Goal: Information Seeking & Learning: Learn about a topic

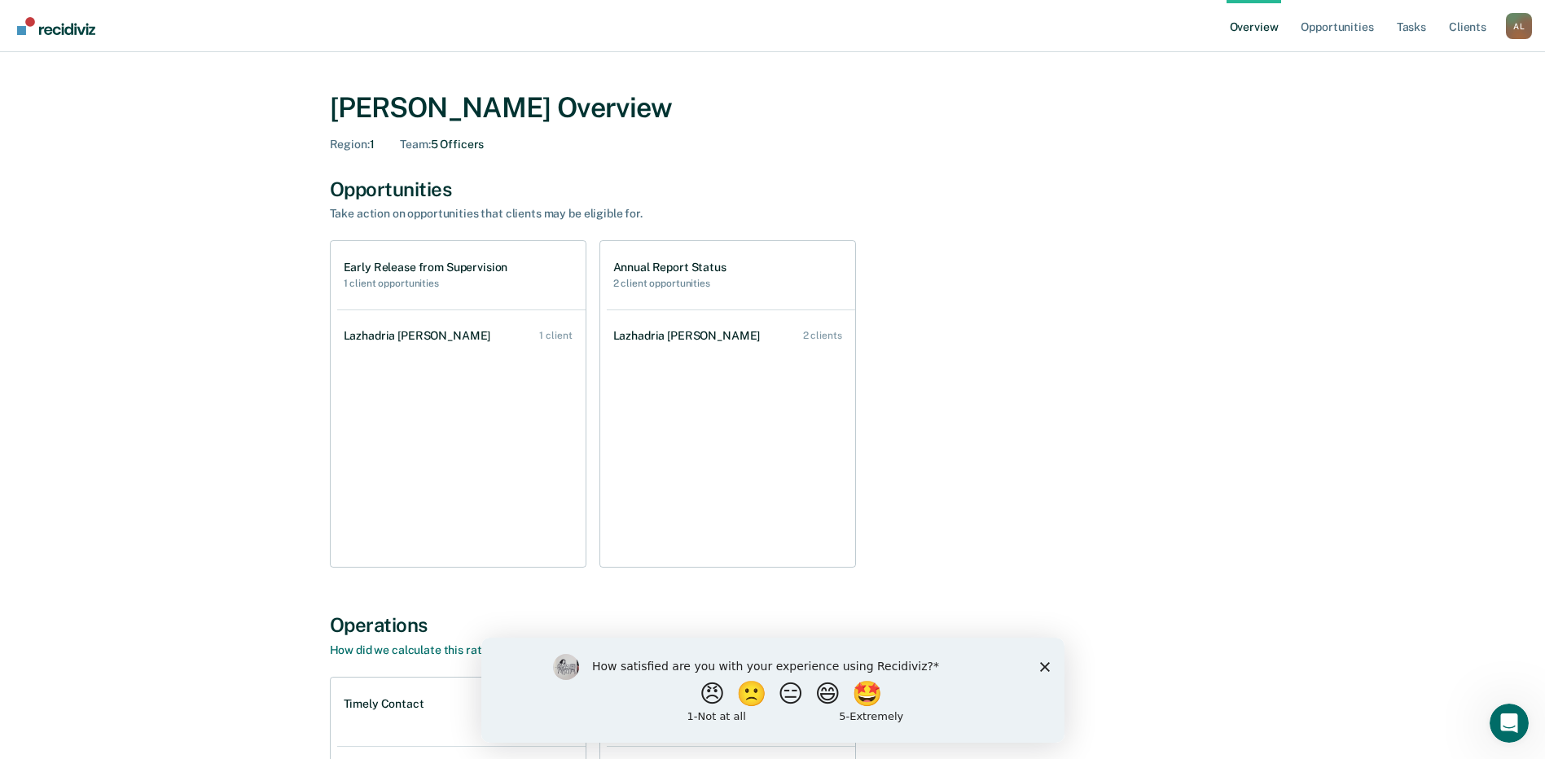
click at [124, 252] on div "[PERSON_NAME] Overview Region : 1 Team : 5 Officers Opportunities Take action o…" at bounding box center [773, 554] width 1506 height 965
click at [379, 339] on div "Lazhadria [PERSON_NAME]" at bounding box center [421, 336] width 154 height 14
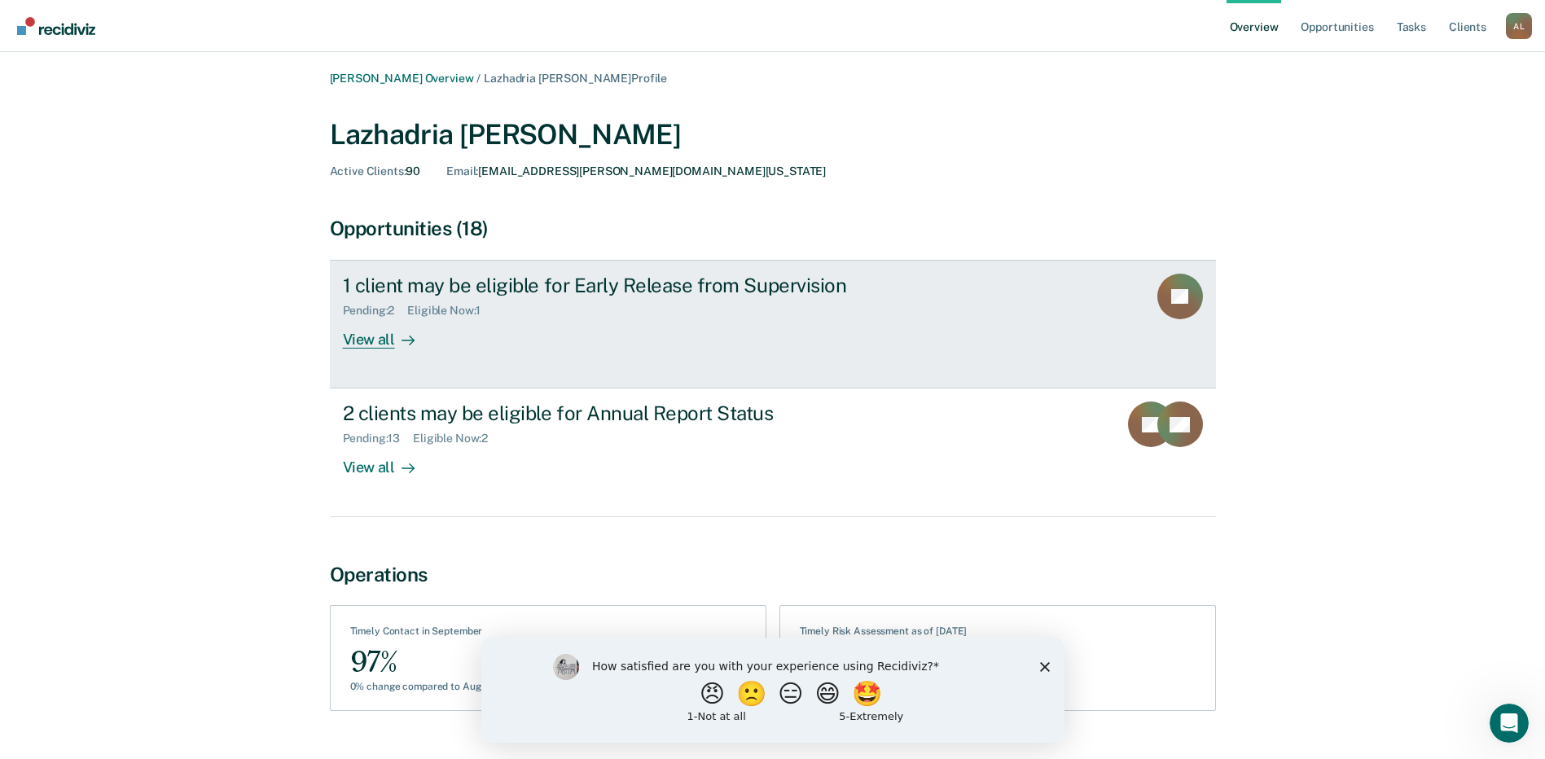
click at [380, 340] on div "View all" at bounding box center [388, 334] width 91 height 32
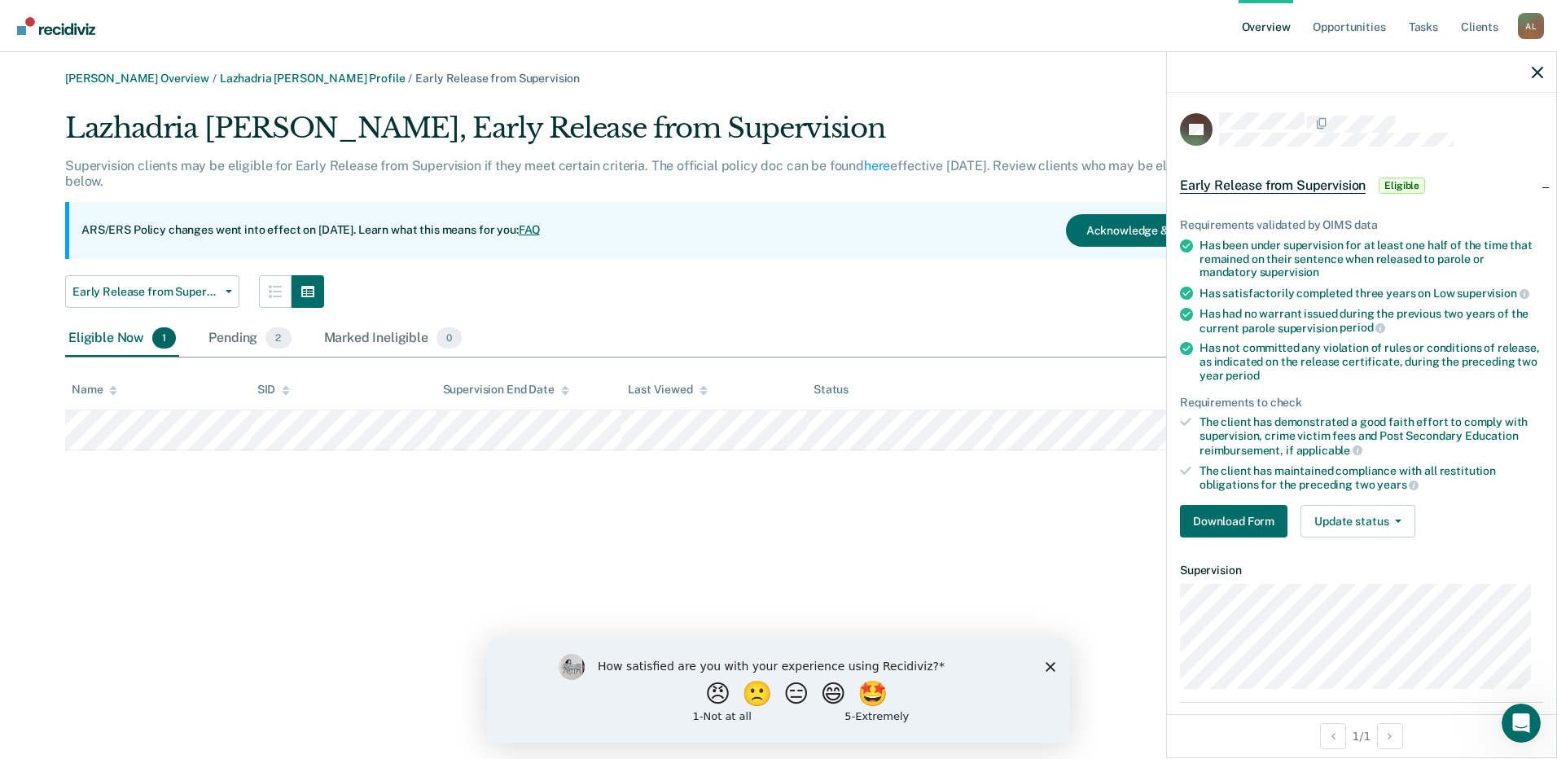
click at [808, 512] on div "Ashley Loftis Overview / Lazhadria Elizondo Profile / Early Release from Superv…" at bounding box center [779, 389] width 1518 height 635
click at [235, 337] on div "Pending 2" at bounding box center [249, 339] width 89 height 36
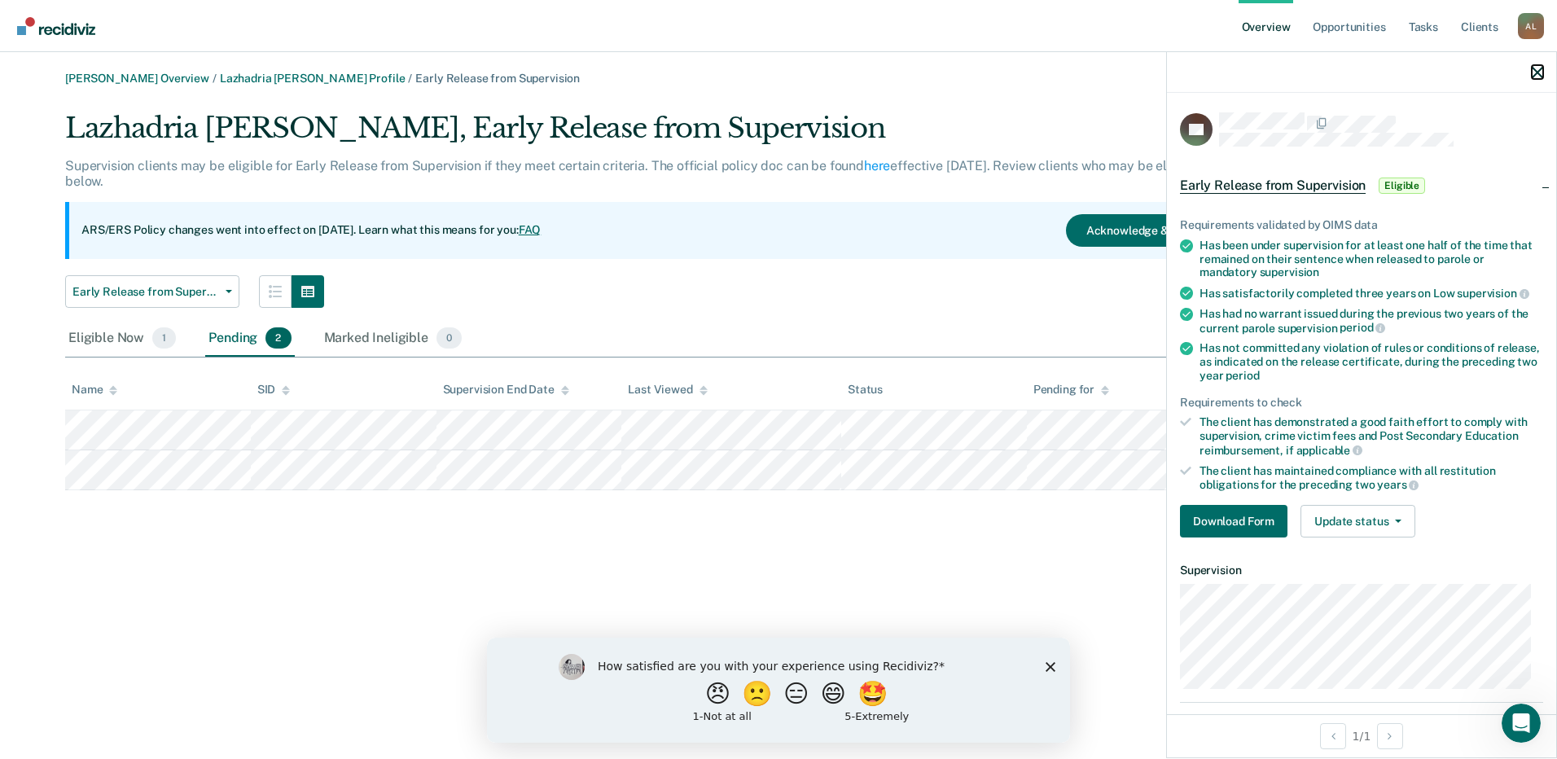
click at [1539, 73] on icon "button" at bounding box center [1537, 72] width 11 height 11
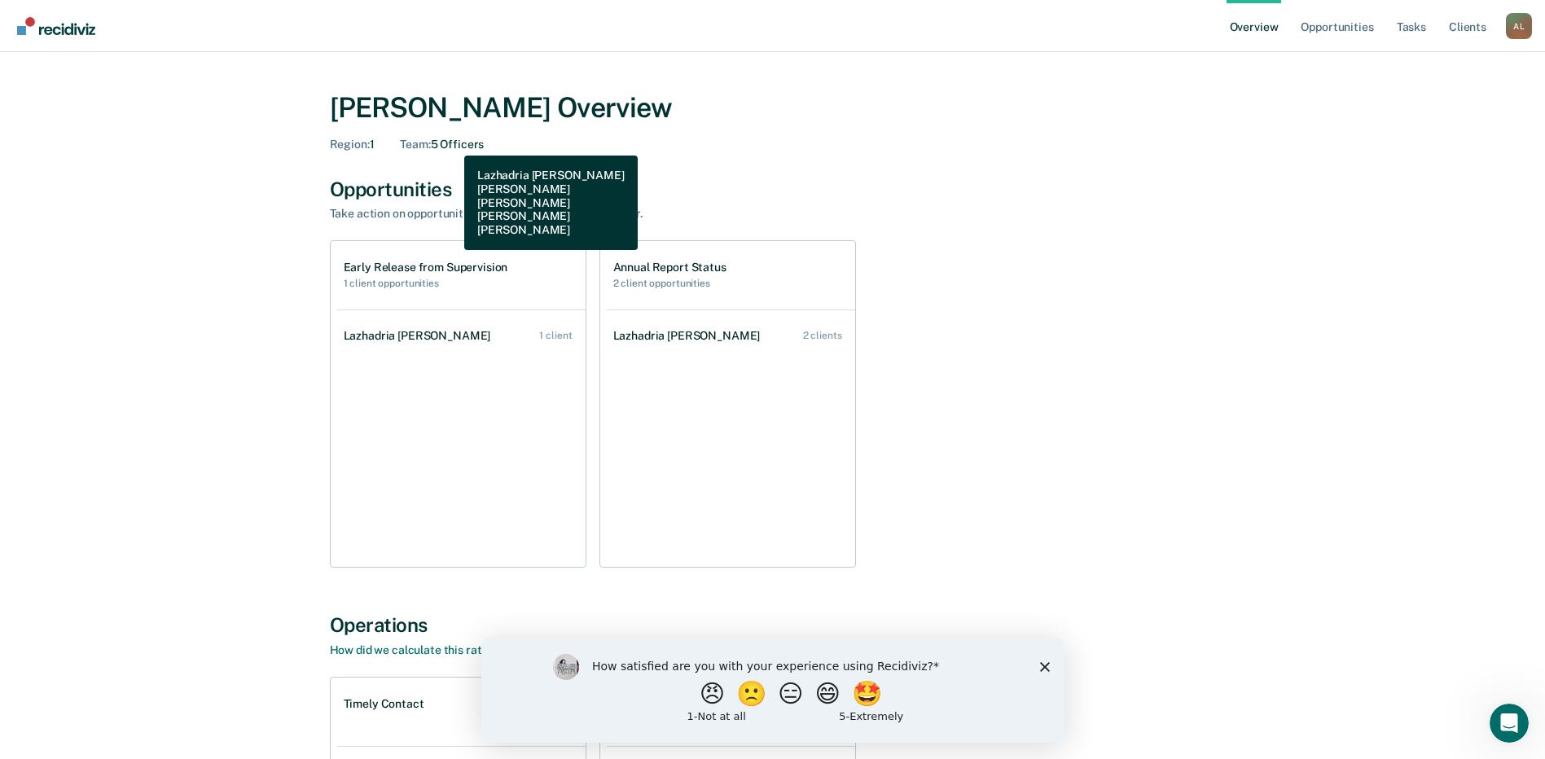
click at [452, 143] on div "Team : 5 Officers" at bounding box center [442, 145] width 84 height 14
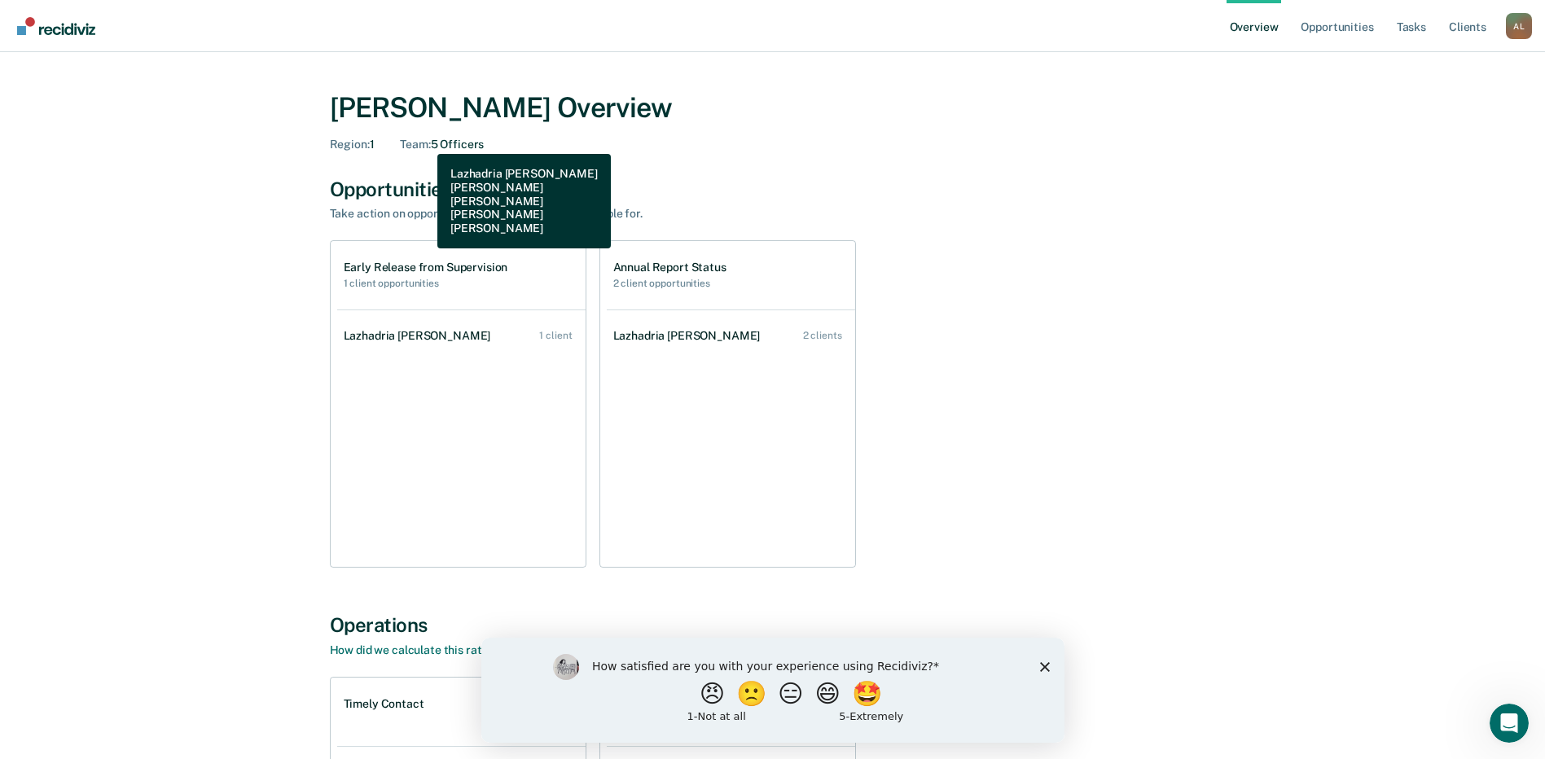
click at [425, 142] on span "Team :" at bounding box center [415, 144] width 30 height 13
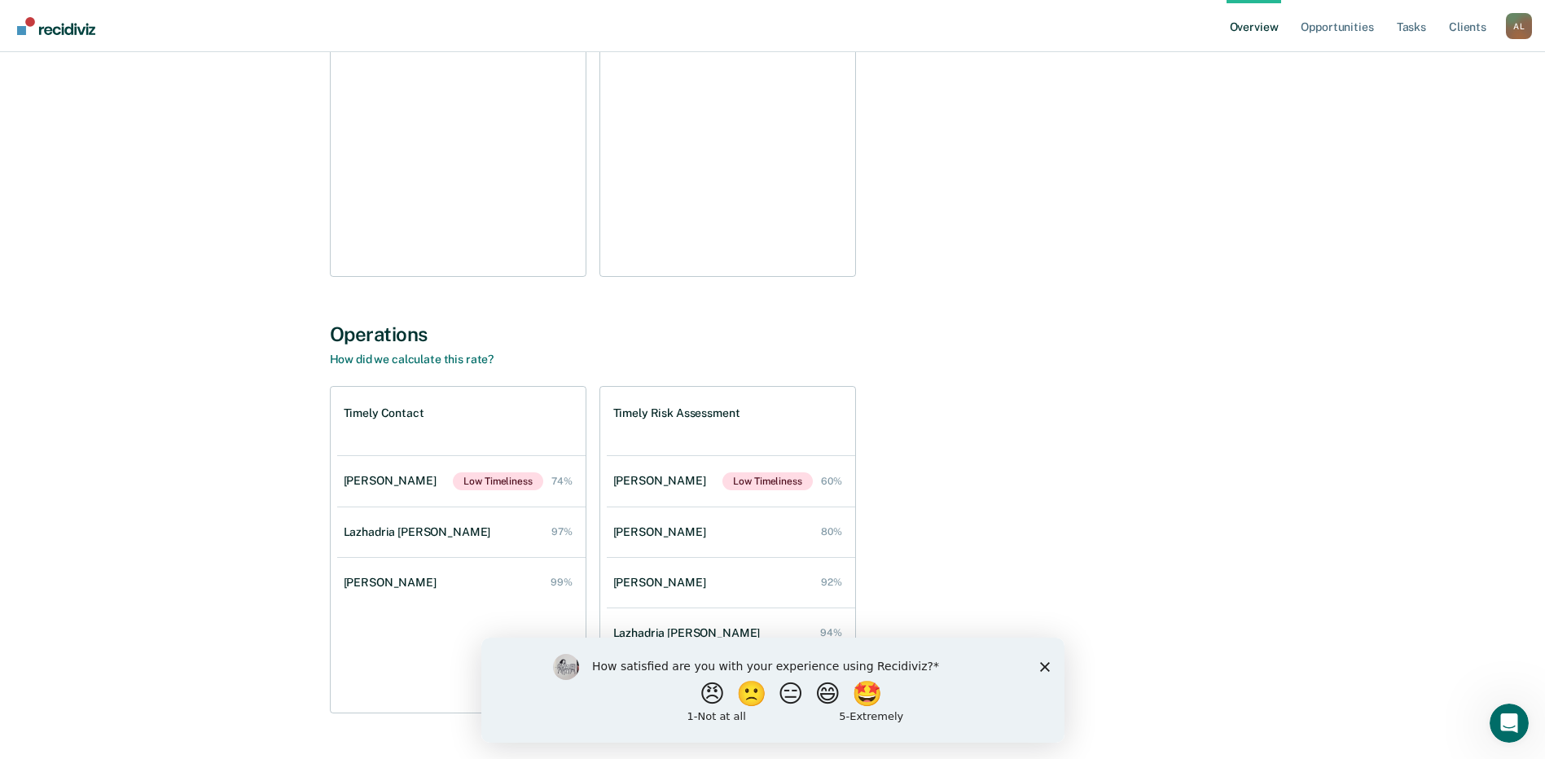
scroll to position [330, 0]
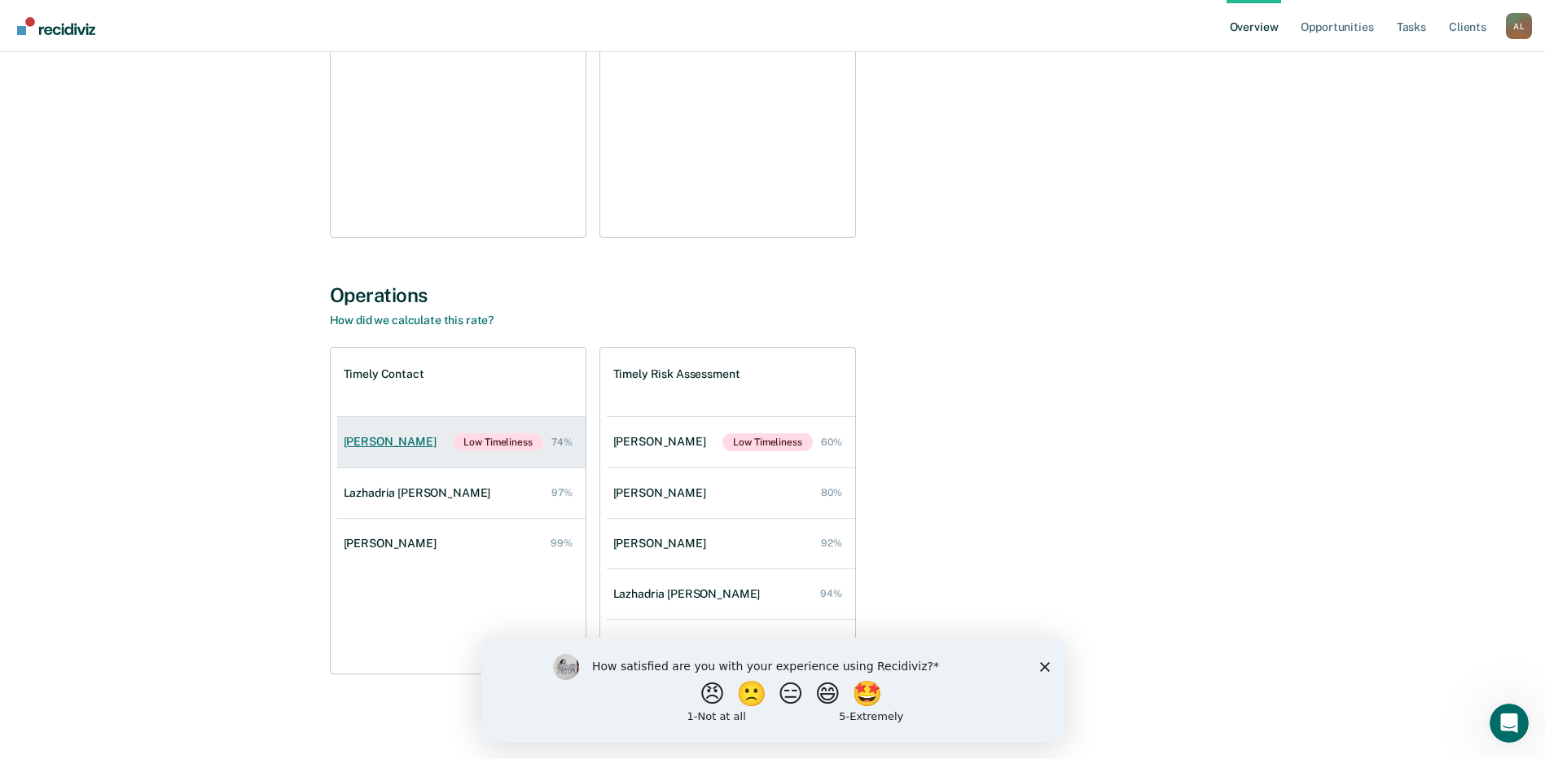
click at [407, 437] on div "[PERSON_NAME]" at bounding box center [393, 442] width 99 height 14
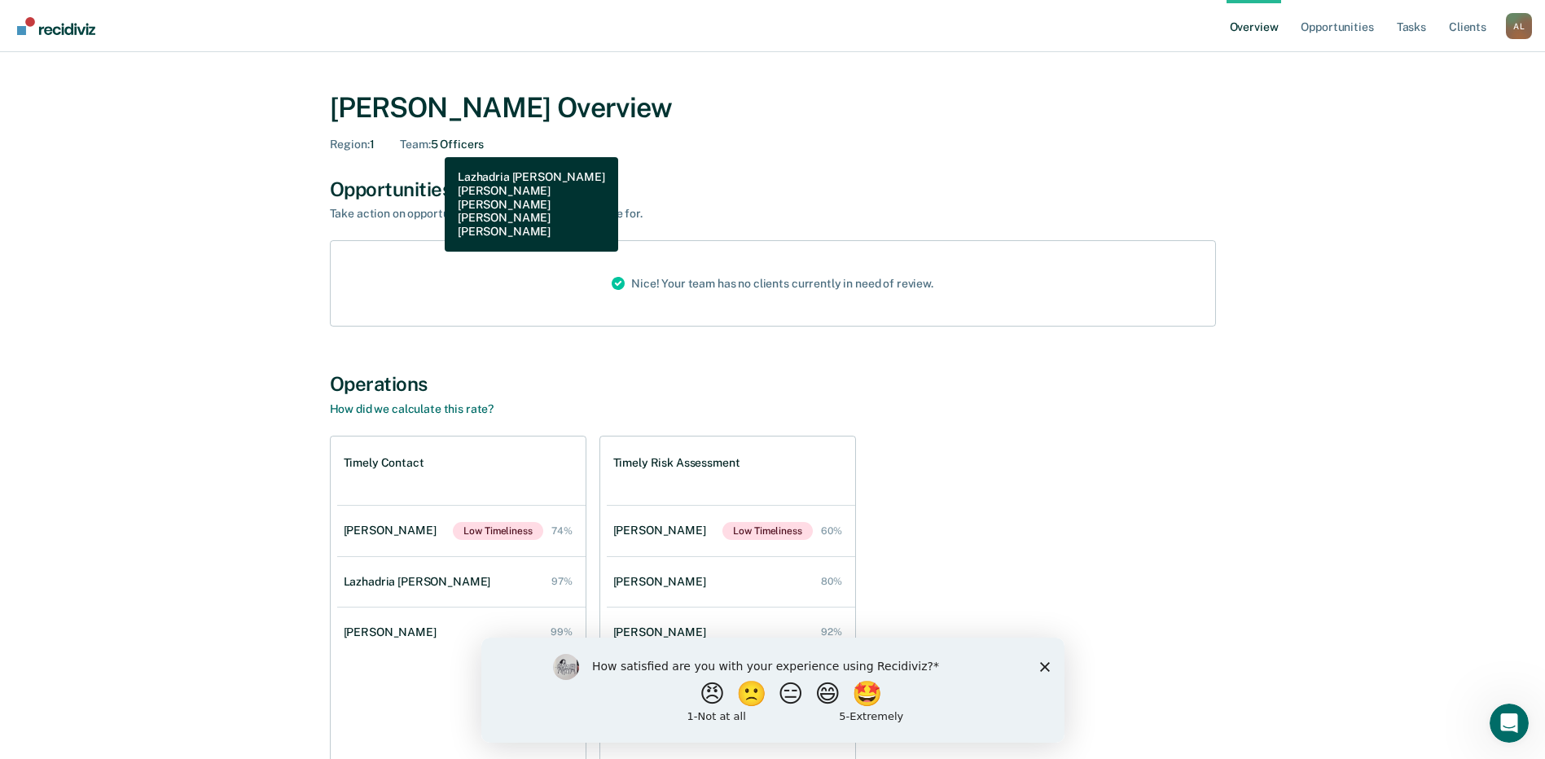
click at [430, 145] on span "Team :" at bounding box center [415, 144] width 30 height 13
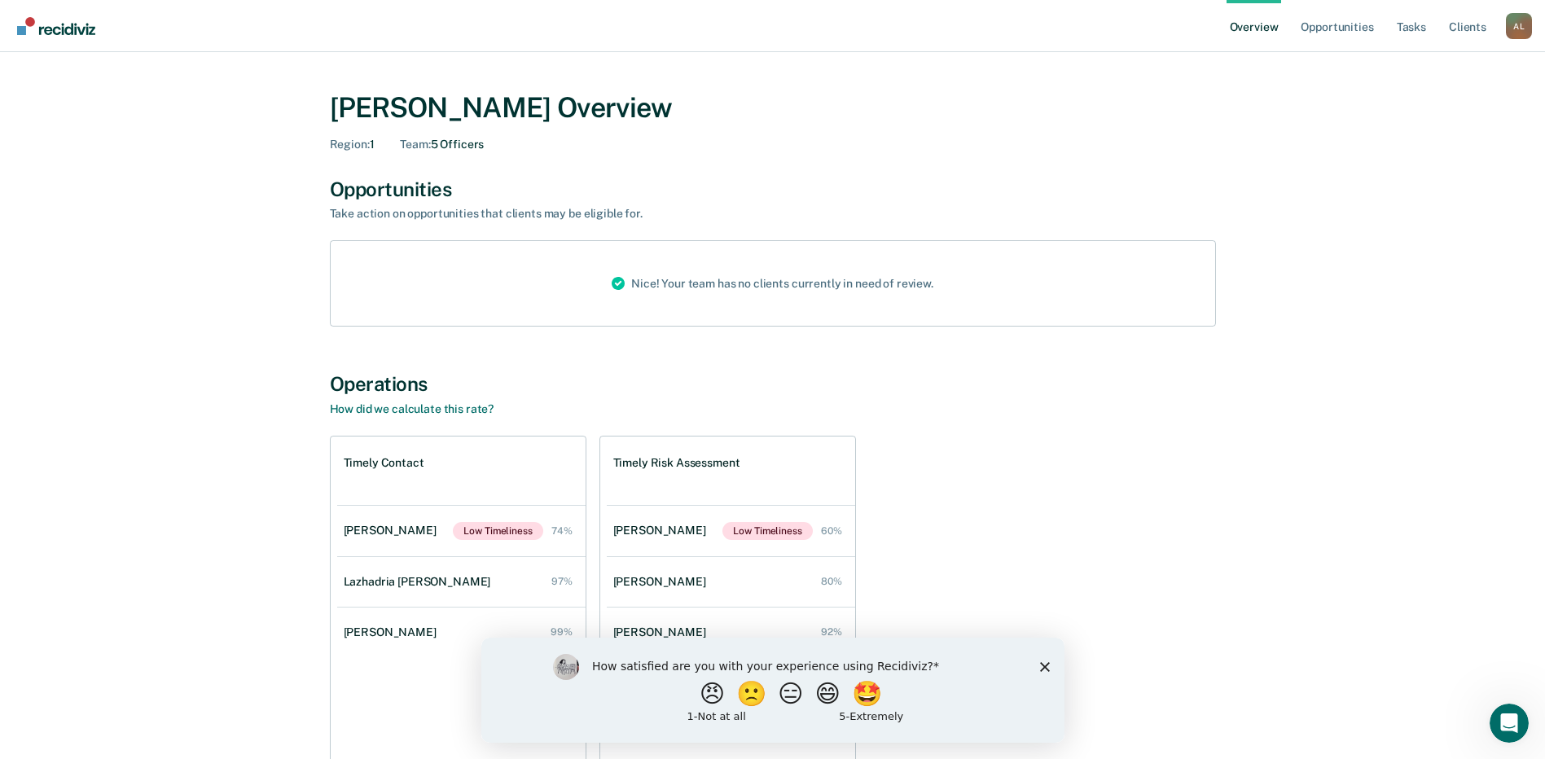
click at [358, 143] on span "Region :" at bounding box center [350, 144] width 40 height 13
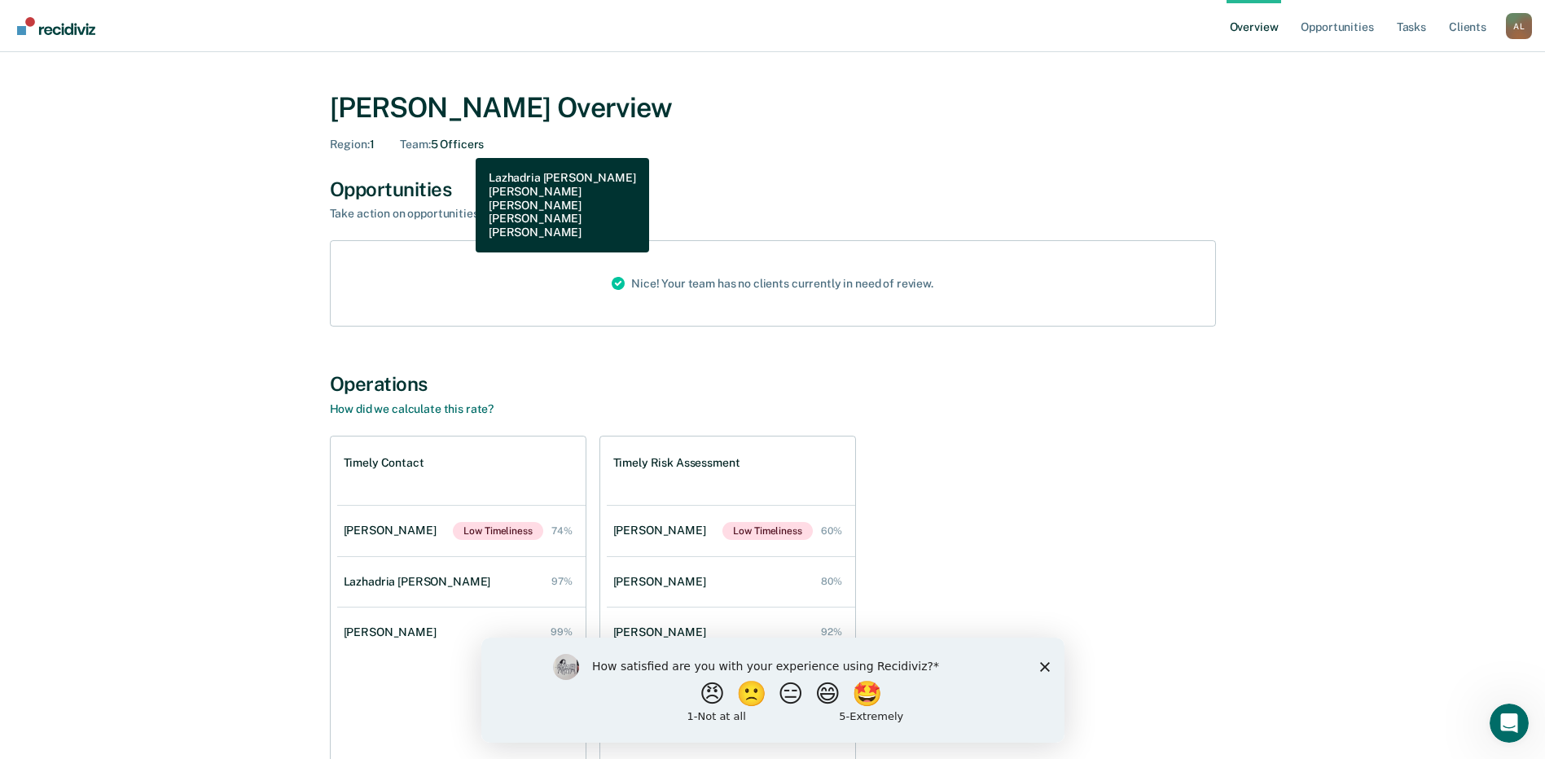
click at [463, 146] on div "Team : 5 Officers" at bounding box center [442, 145] width 84 height 14
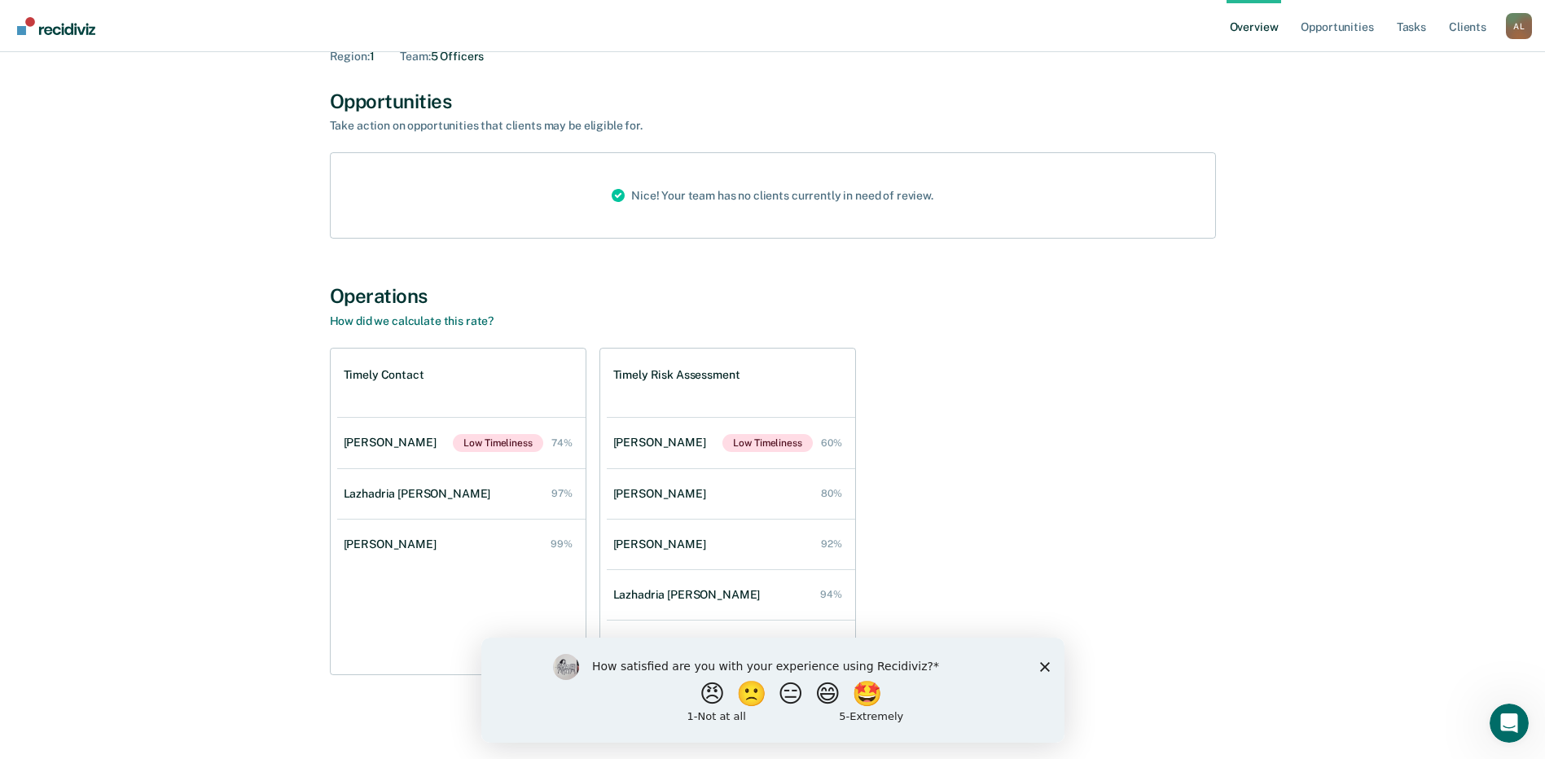
scroll to position [89, 0]
click at [422, 498] on div "Lazhadria [PERSON_NAME]" at bounding box center [421, 493] width 154 height 14
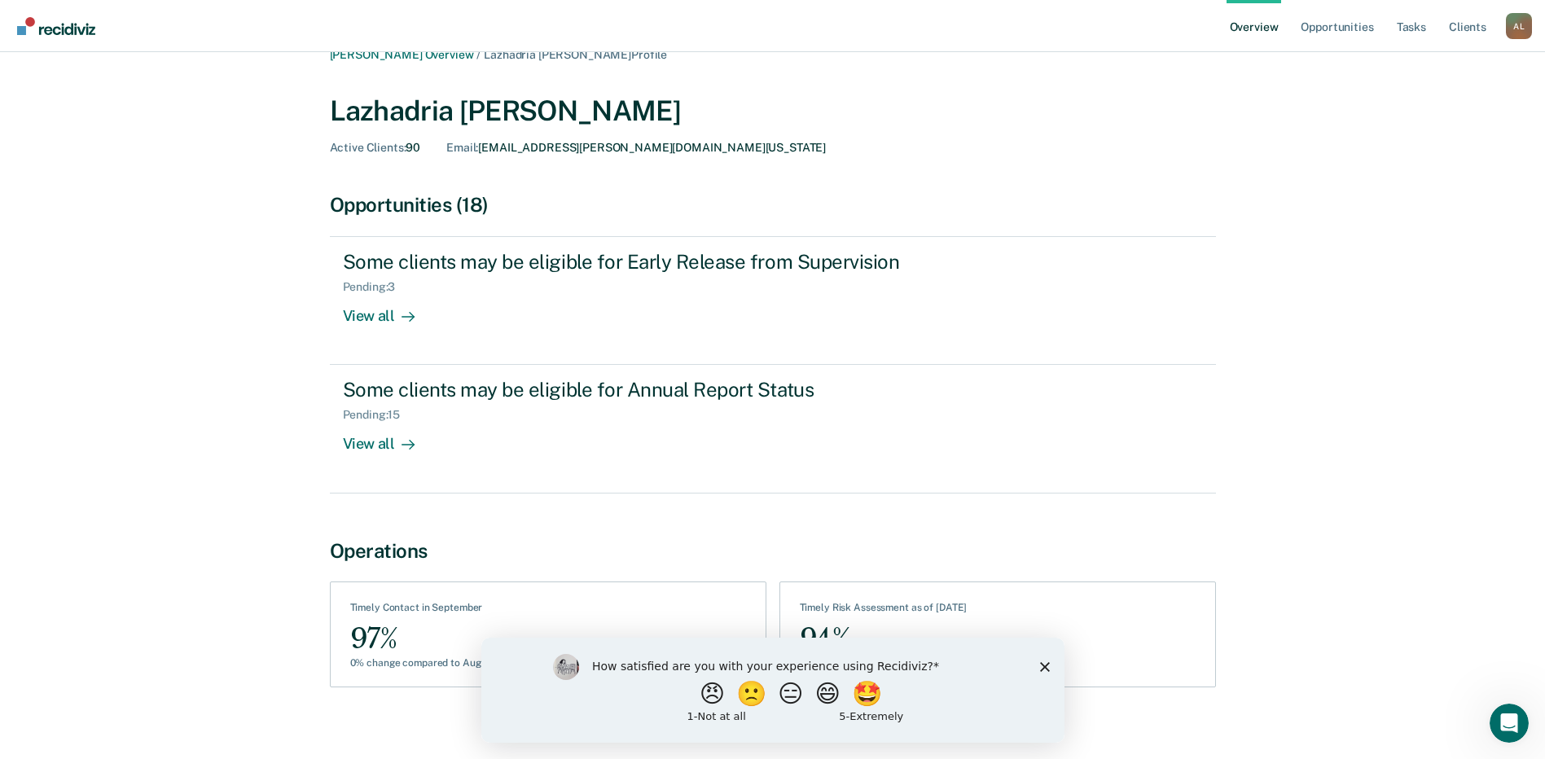
scroll to position [37, 0]
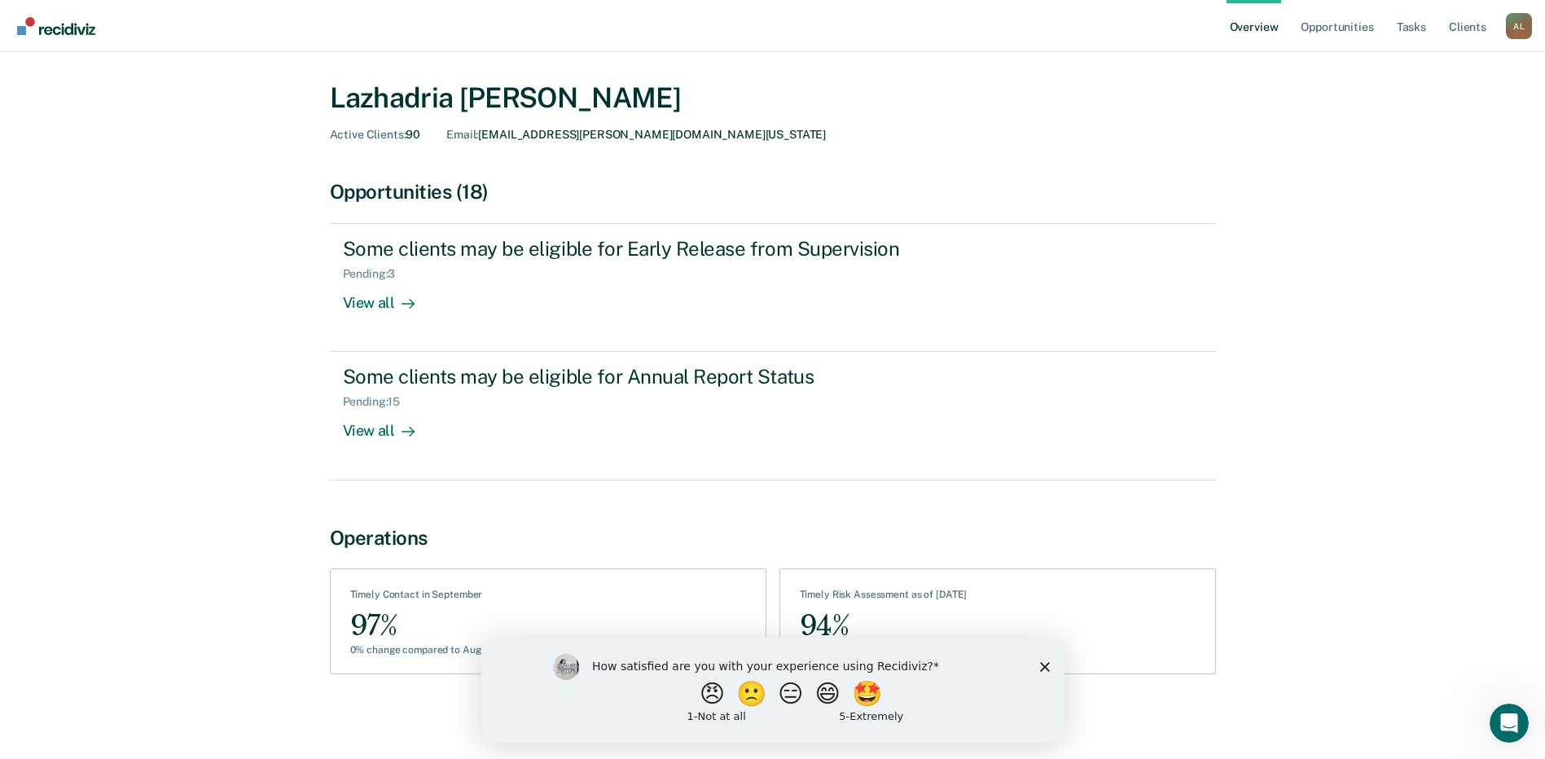
click at [98, 498] on div "[PERSON_NAME] Overview / Lazhadria [PERSON_NAME] Profile Lazhadria [PERSON_NAME…" at bounding box center [773, 371] width 1506 height 672
click at [192, 508] on div "[PERSON_NAME] Overview / Lazhadria [PERSON_NAME] Profile Lazhadria [PERSON_NAME…" at bounding box center [773, 371] width 1506 height 672
click at [1037, 670] on div "How satisfied are you with your experience using Recidiviz? 😠 🙁 😑 😄 🤩 1 - Not a…" at bounding box center [772, 689] width 583 height 105
click at [1043, 668] on icon "Close survey" at bounding box center [1044, 666] width 10 height 10
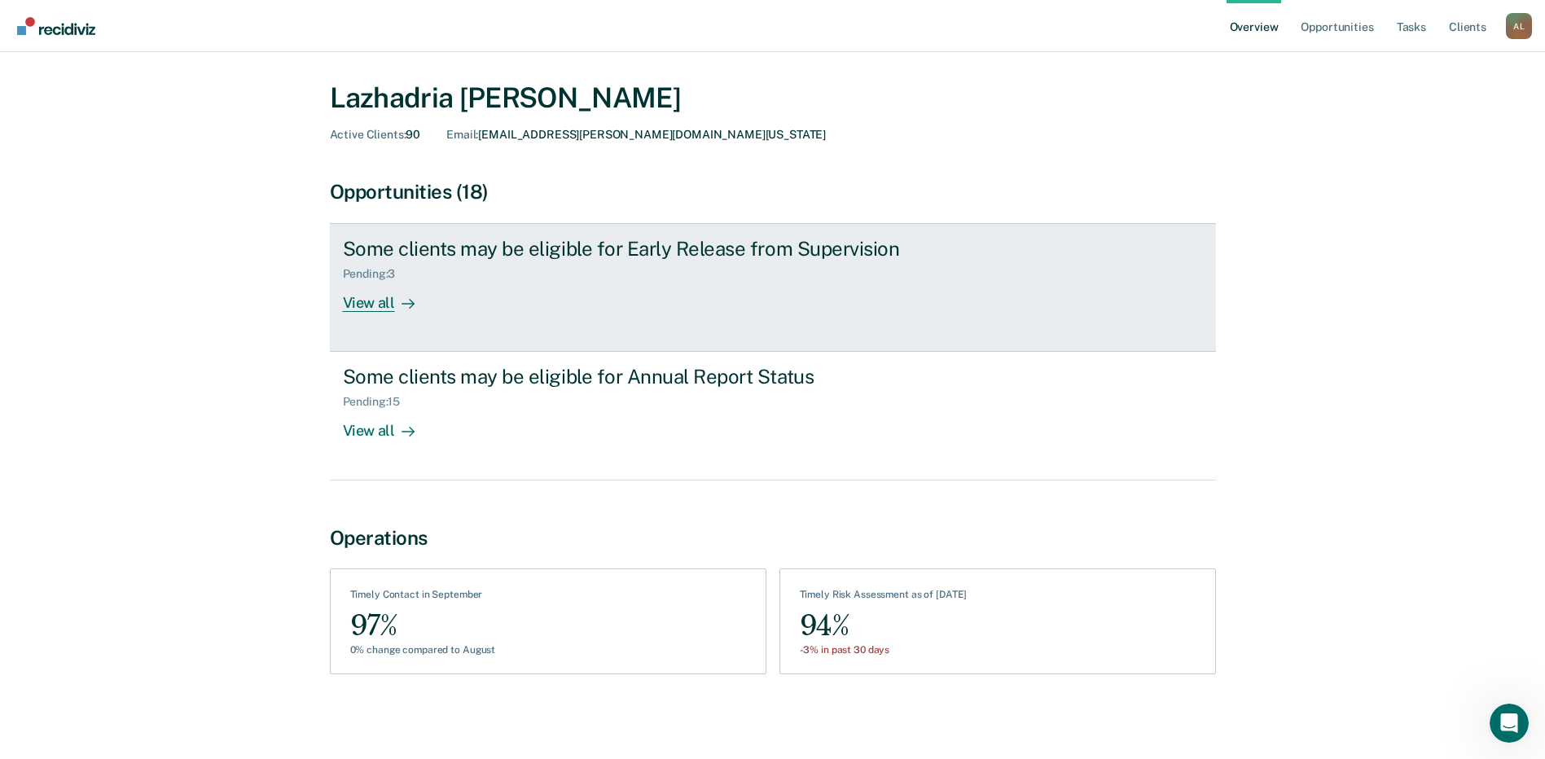
click at [365, 306] on div "View all" at bounding box center [388, 297] width 91 height 32
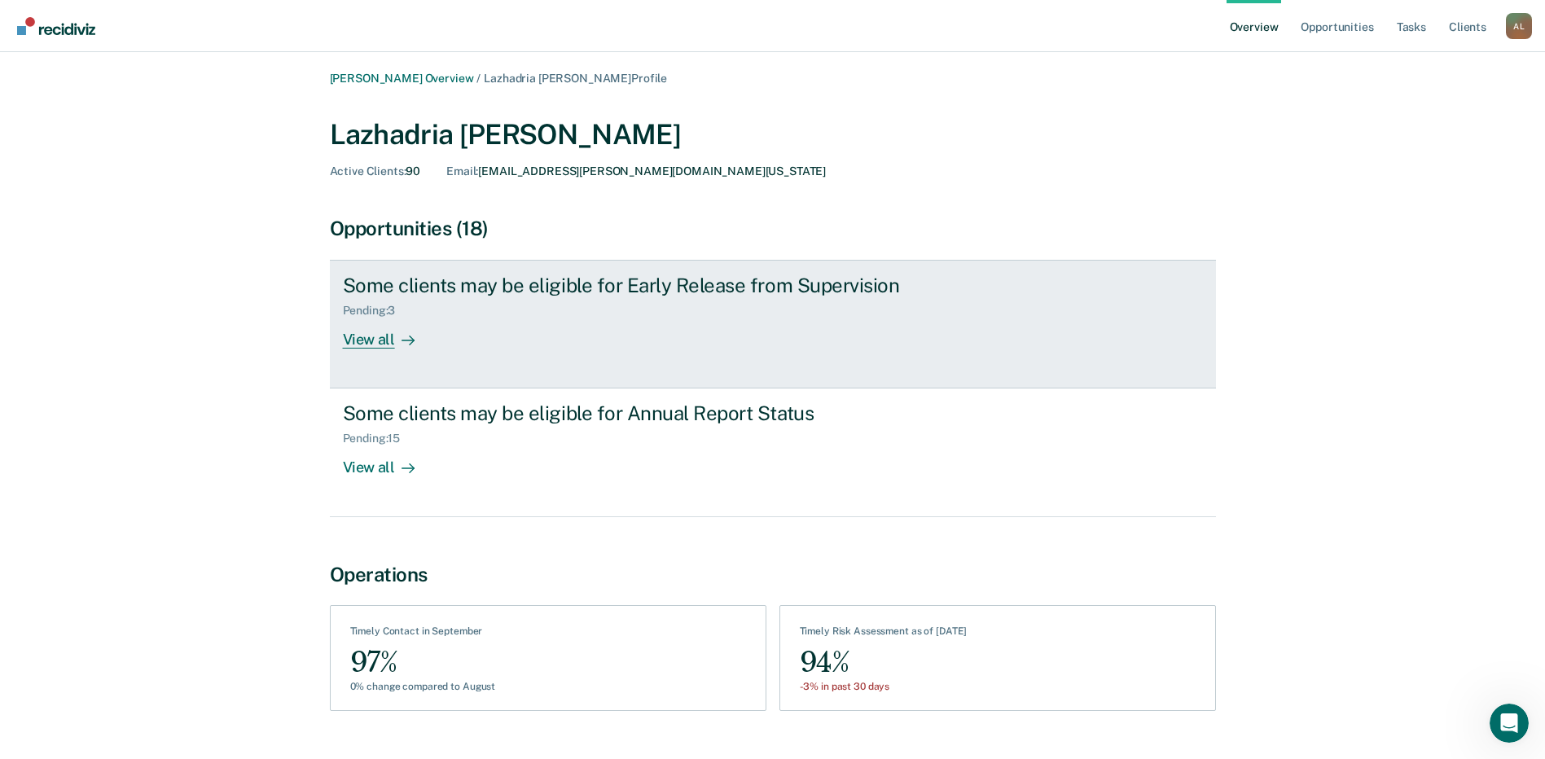
click at [365, 345] on div "View all" at bounding box center [388, 334] width 91 height 32
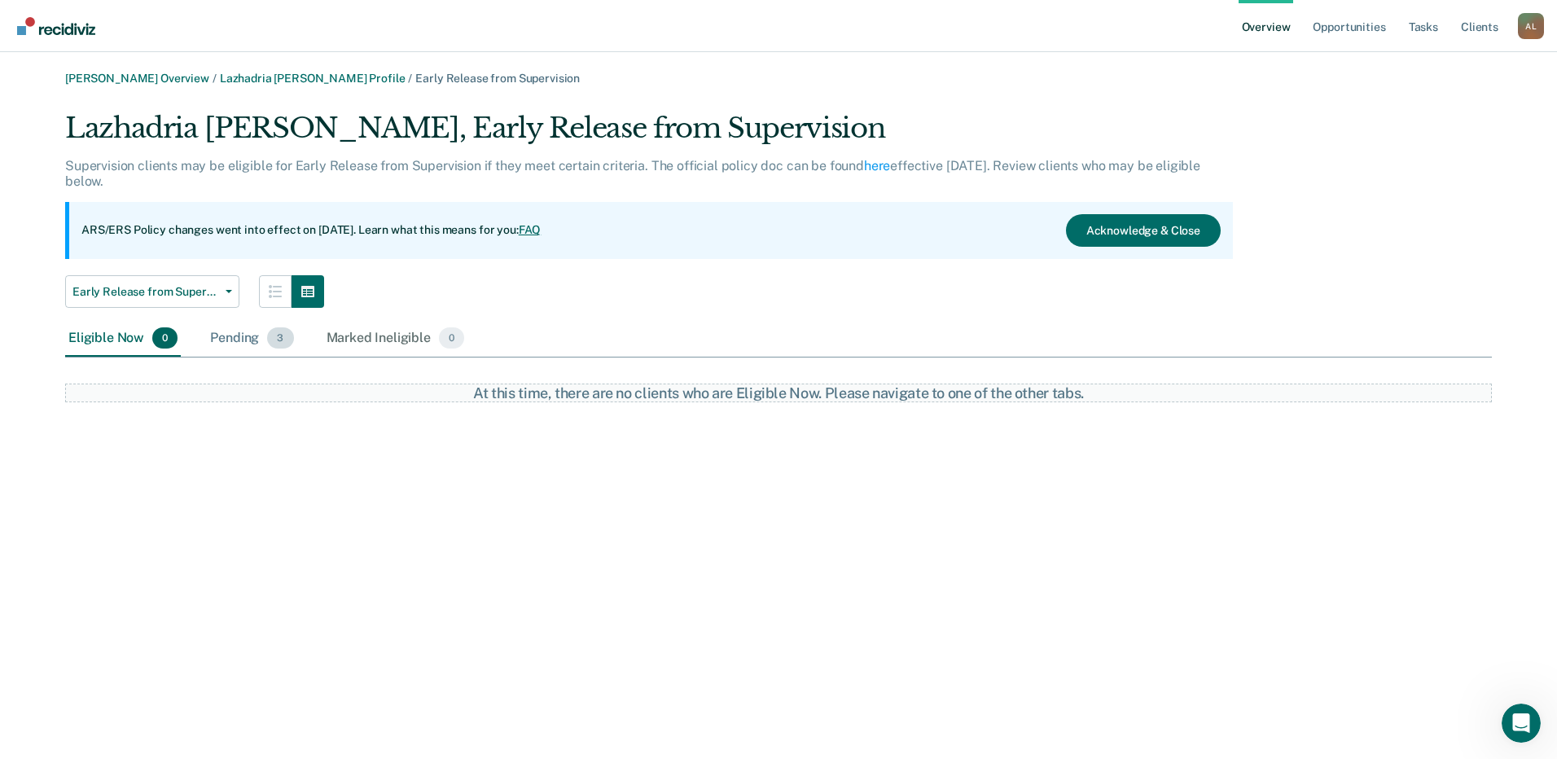
click at [239, 342] on div "Pending 3" at bounding box center [252, 339] width 90 height 36
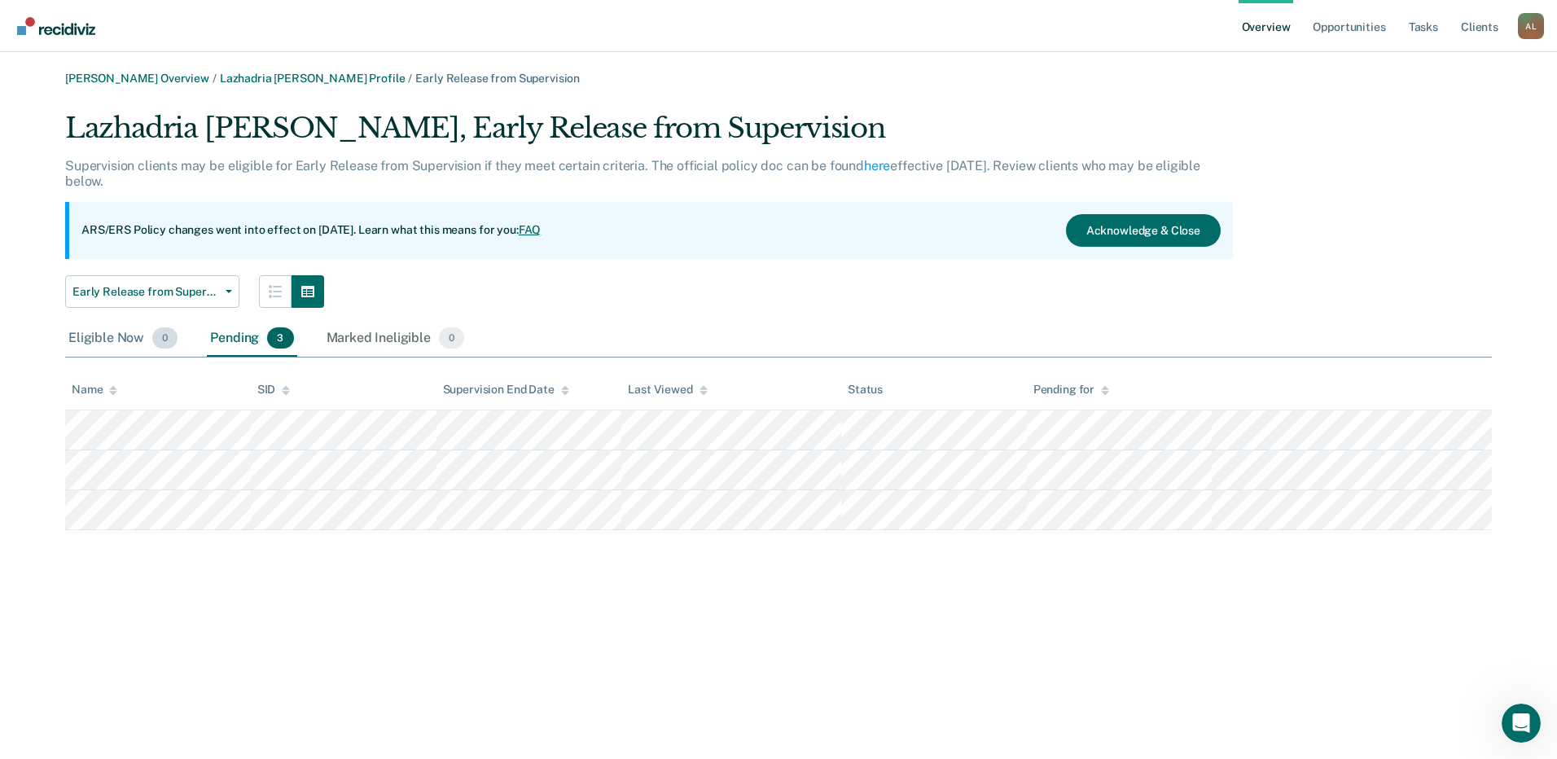
click at [109, 341] on div "Eligible Now 0" at bounding box center [123, 339] width 116 height 36
